Goal: Task Accomplishment & Management: Manage account settings

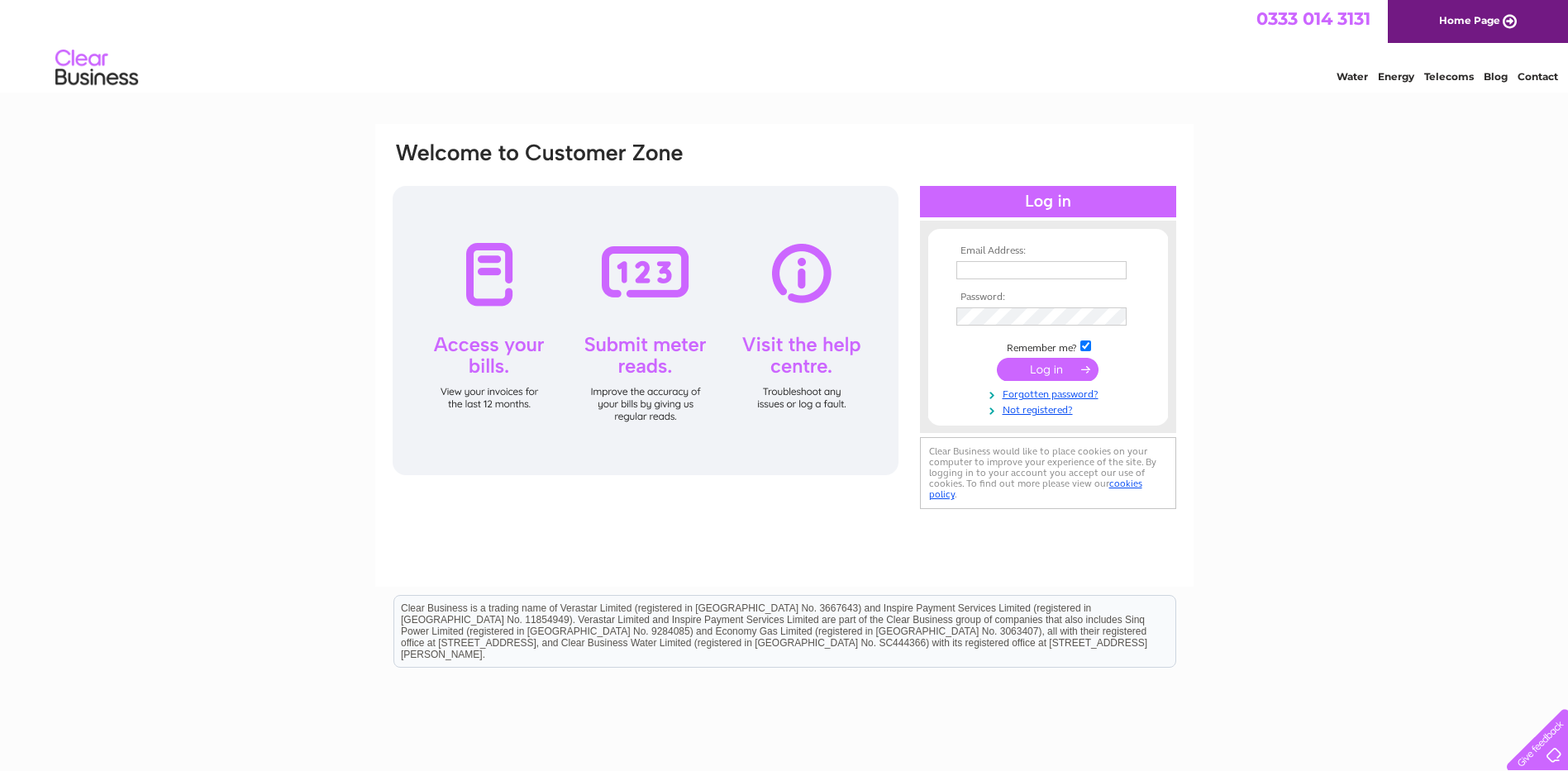
type input "wilsonimages@hotmail.co.uk"
click at [1028, 366] on input "submit" at bounding box center [1047, 369] width 102 height 23
